Goal: Transaction & Acquisition: Purchase product/service

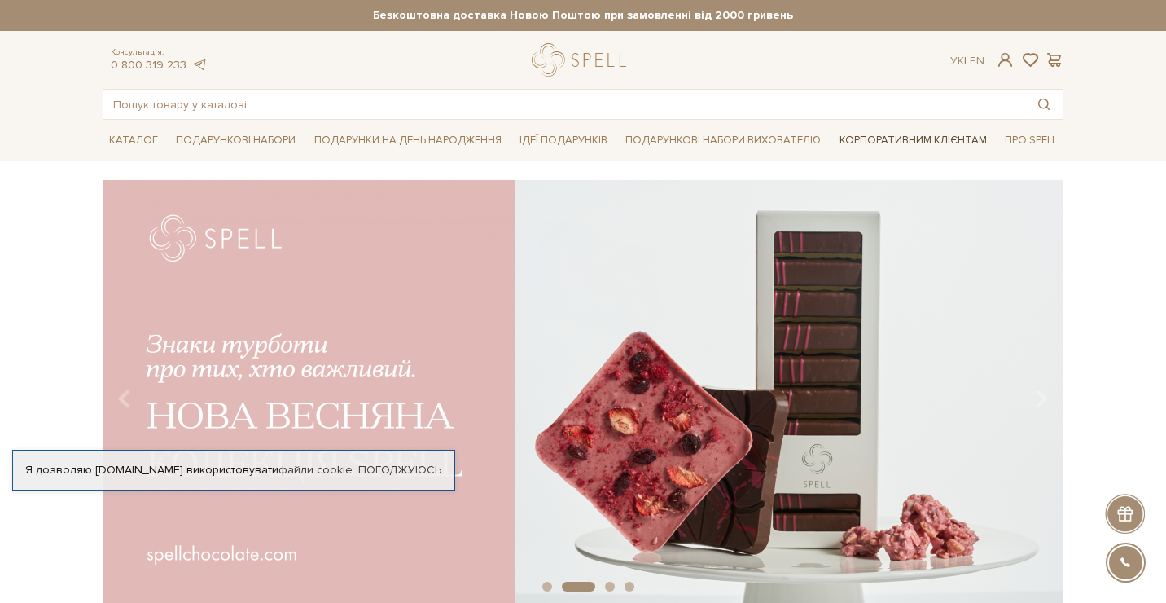
click at [863, 138] on link "Корпоративним клієнтам" at bounding box center [913, 140] width 160 height 28
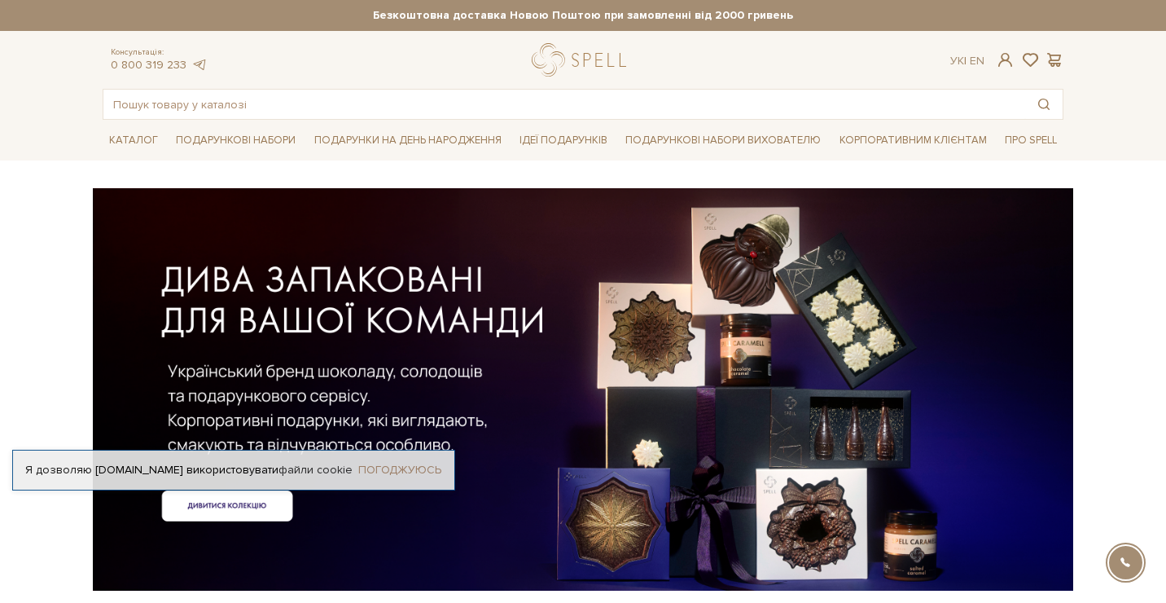
click at [405, 467] on link "Погоджуюсь" at bounding box center [399, 469] width 83 height 15
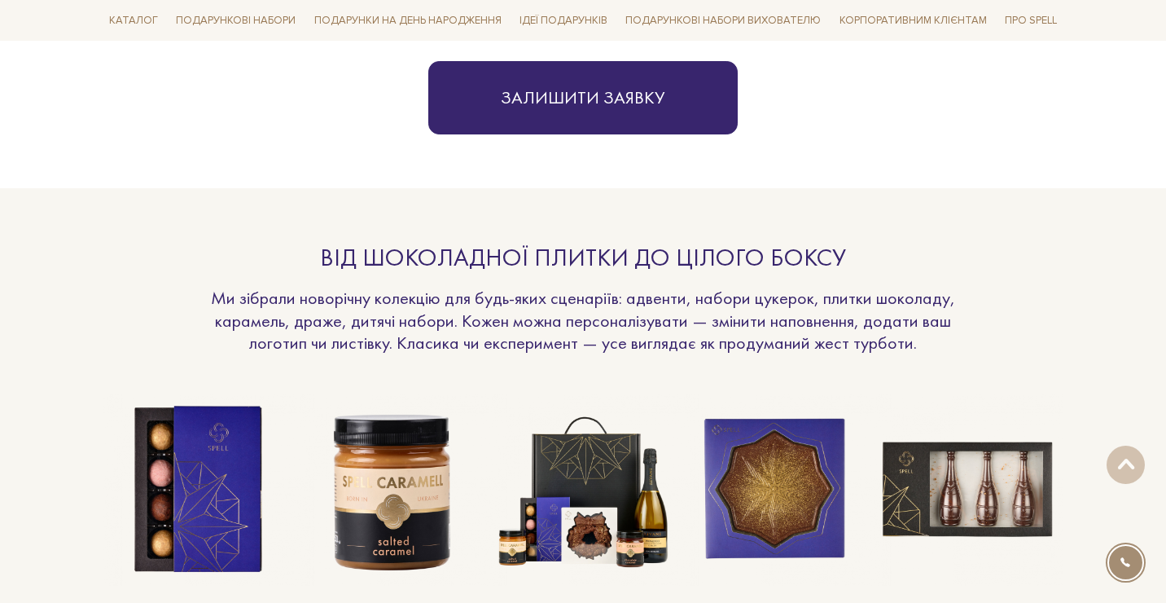
scroll to position [1064, 0]
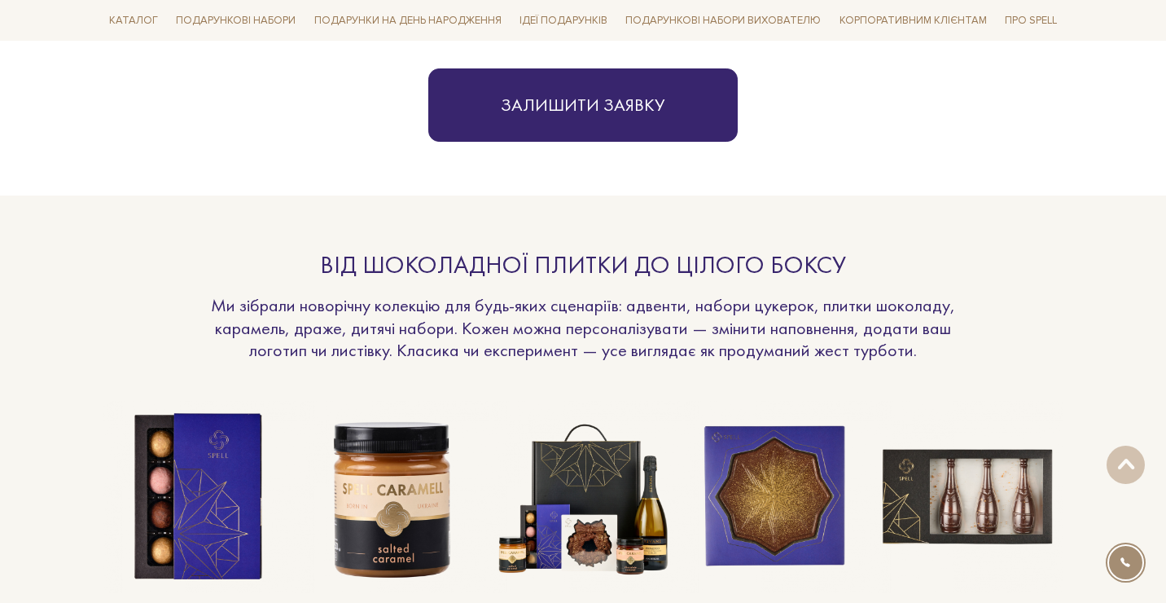
click at [413, 517] on img at bounding box center [391, 497] width 192 height 192
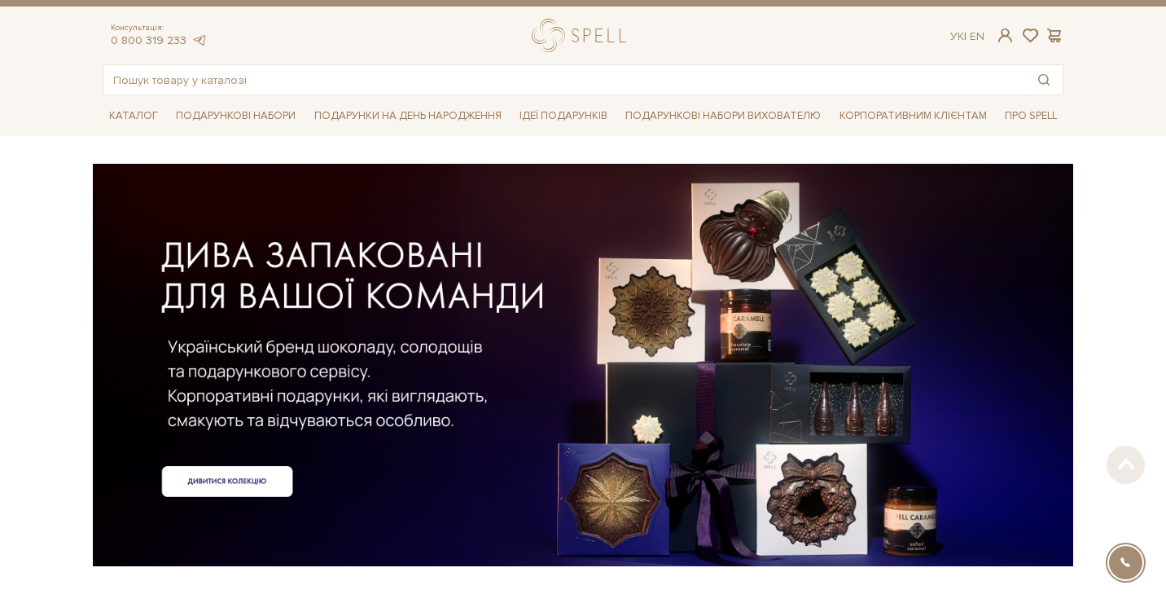
scroll to position [4, 0]
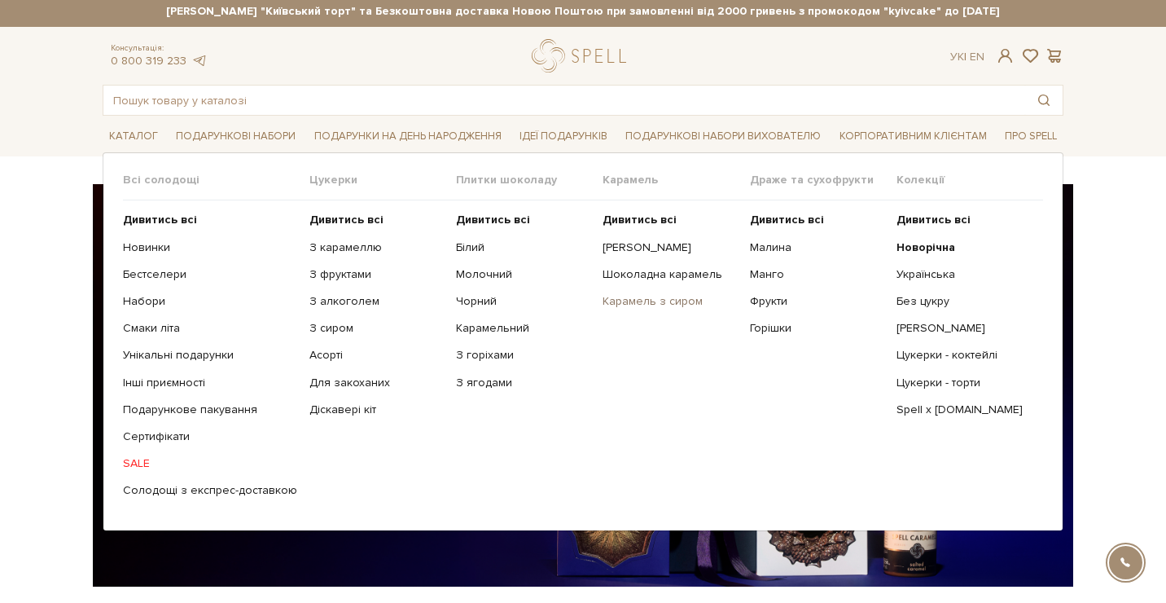
click at [635, 297] on link "Карамель з сиром" at bounding box center [670, 301] width 134 height 15
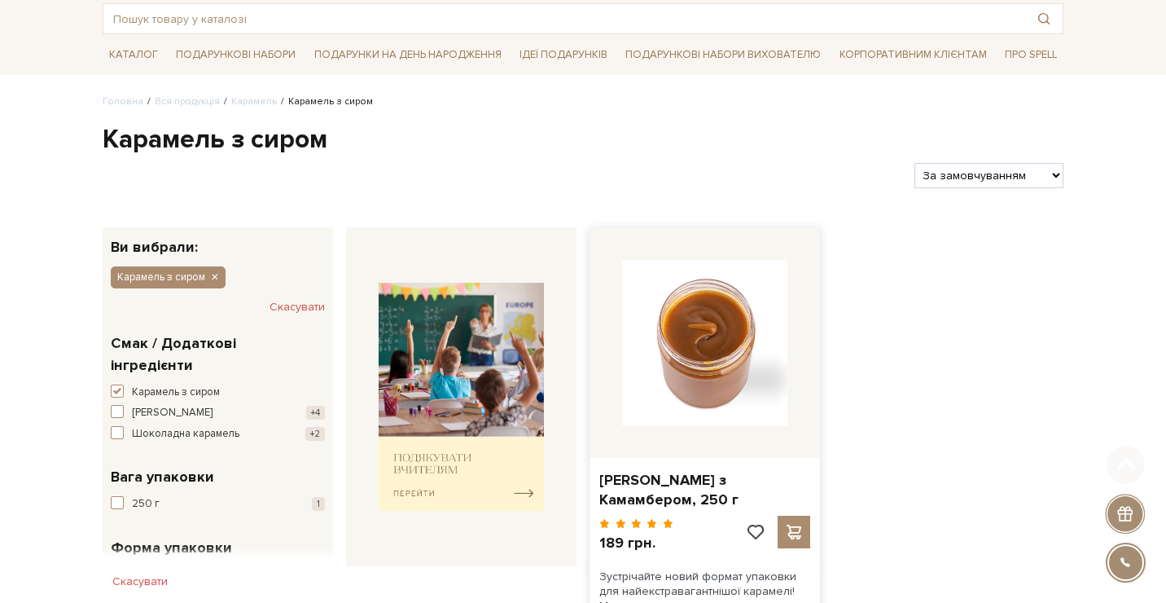
scroll to position [95, 0]
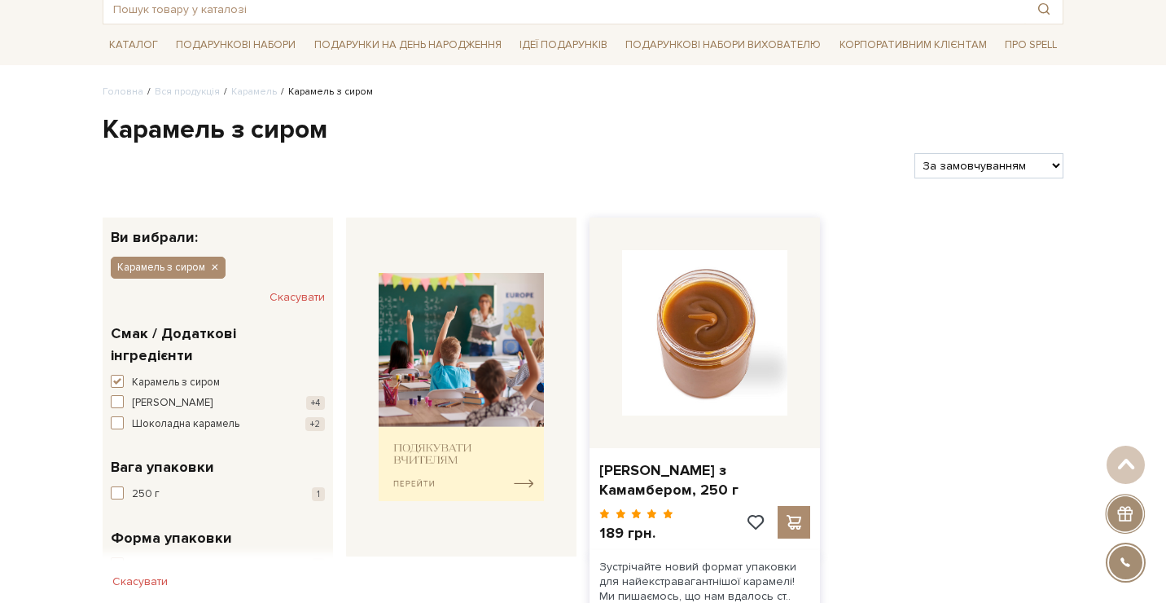
click at [704, 367] on img at bounding box center [704, 332] width 165 height 165
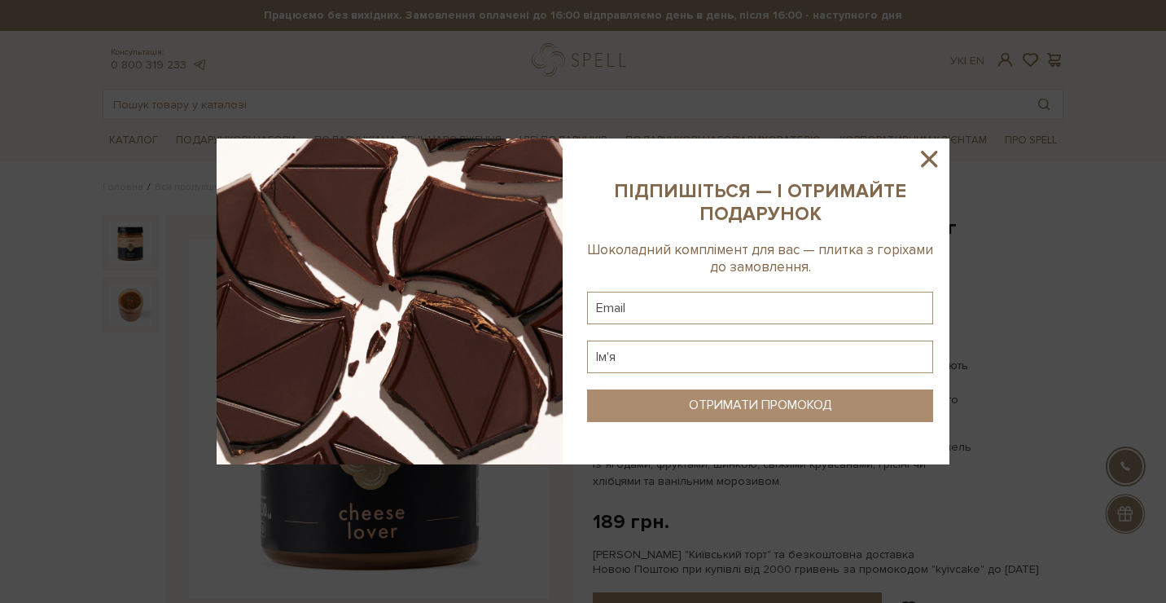
click at [931, 161] on icon at bounding box center [929, 159] width 16 height 16
